Goal: Transaction & Acquisition: Purchase product/service

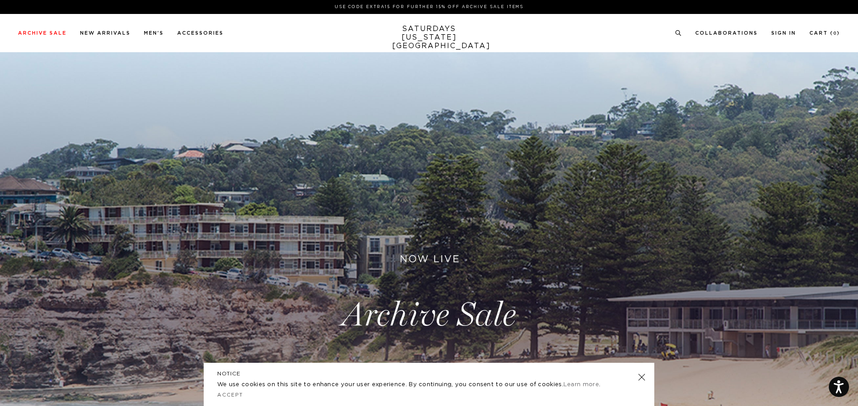
click at [646, 374] on div "NOTICE We use cookies on this site to enhance your user experience. By continui…" at bounding box center [429, 383] width 451 height 43
click at [638, 373] on header "NOTICE" at bounding box center [429, 373] width 424 height 8
click at [640, 376] on link at bounding box center [641, 377] width 13 height 13
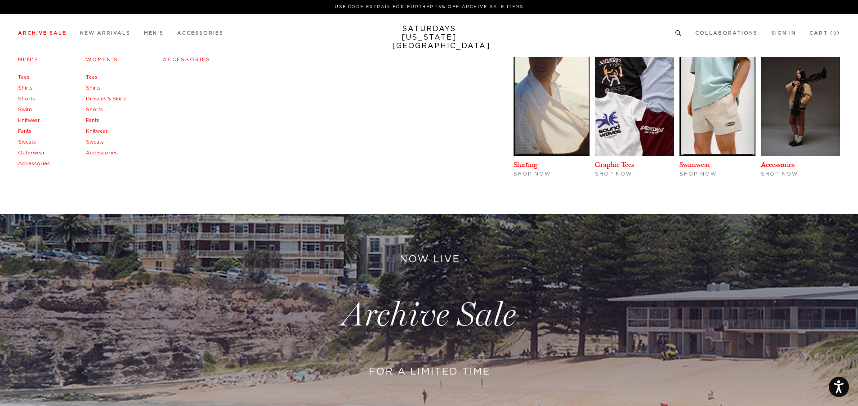
click at [31, 31] on link "Archive Sale" at bounding box center [42, 33] width 49 height 5
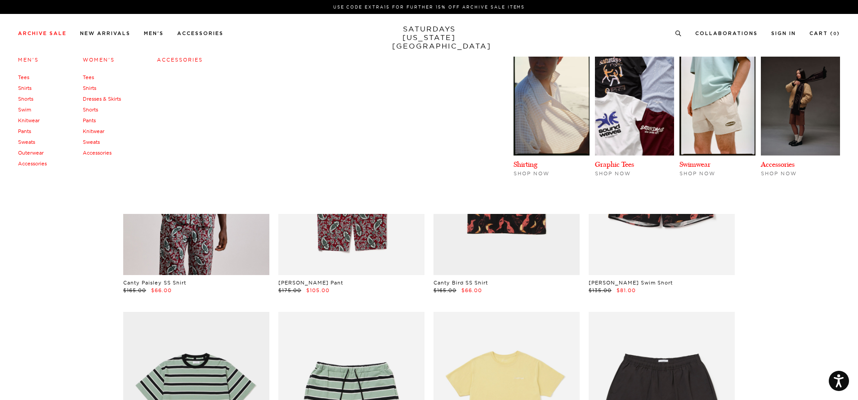
click at [27, 108] on link "Swim" at bounding box center [24, 110] width 13 height 6
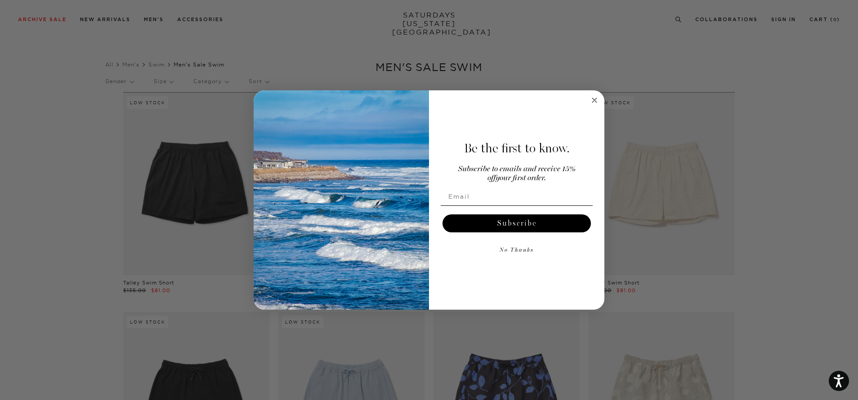
scroll to position [6, 0]
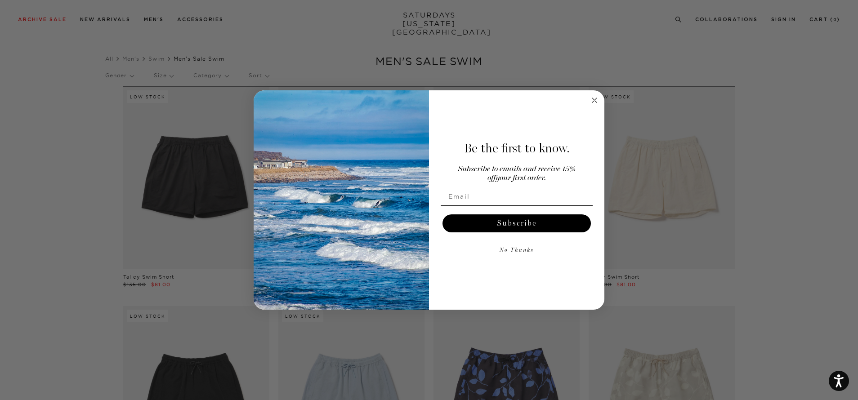
click at [662, 61] on div "Close dialog Be the first to know. Subscribe to emails and receive 15% off your…" at bounding box center [429, 200] width 858 height 400
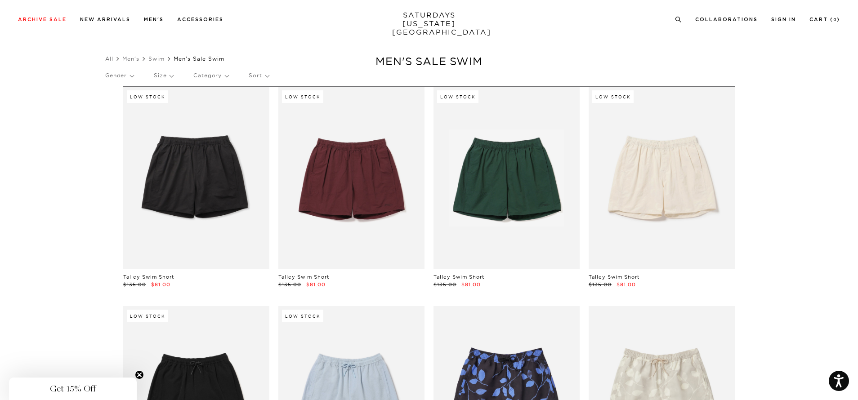
click at [173, 80] on p "Size" at bounding box center [163, 75] width 19 height 21
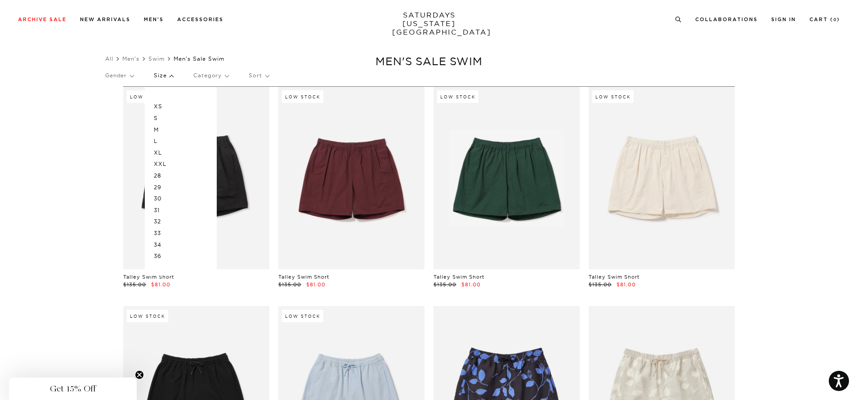
click at [163, 131] on p "M" at bounding box center [181, 130] width 54 height 12
